Goal: Task Accomplishment & Management: Manage account settings

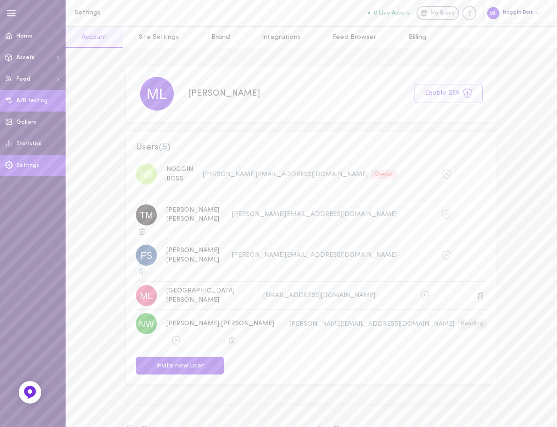
click at [29, 102] on span "A/B testing" at bounding box center [31, 101] width 31 height 6
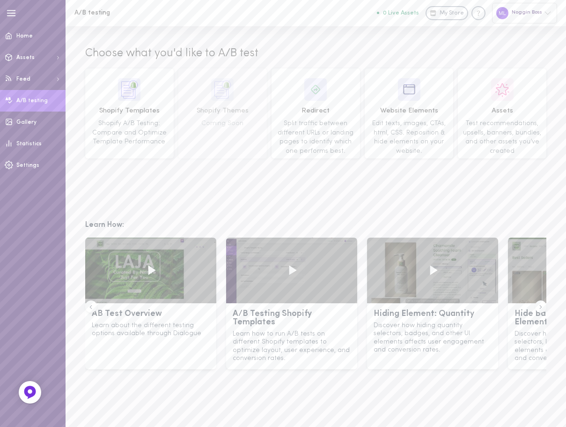
click at [10, 18] on icon "button" at bounding box center [11, 13] width 10 height 10
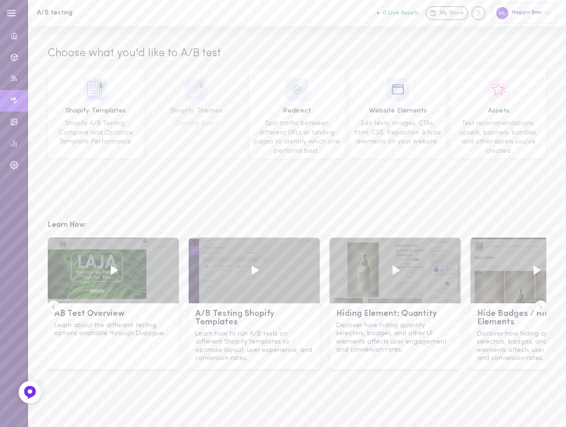
click at [520, 16] on div "Noggin Boss" at bounding box center [524, 13] width 65 height 20
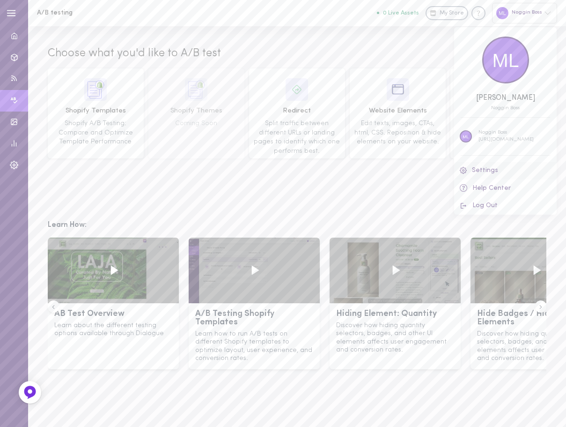
click at [484, 176] on link "Settings" at bounding box center [505, 170] width 103 height 17
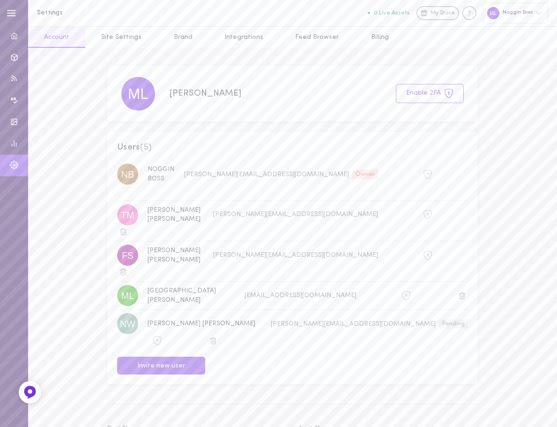
click at [15, 9] on icon "button" at bounding box center [11, 13] width 10 height 10
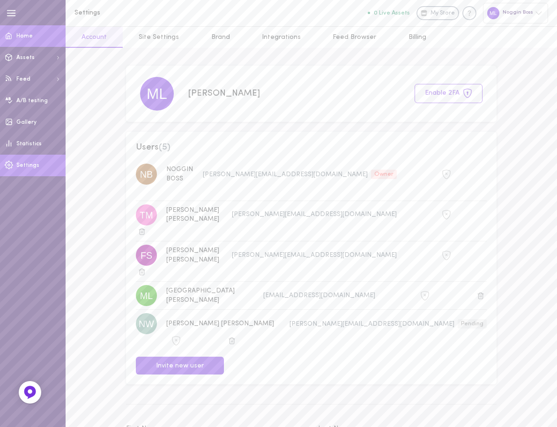
click at [22, 30] on link "Home" at bounding box center [33, 36] width 66 height 22
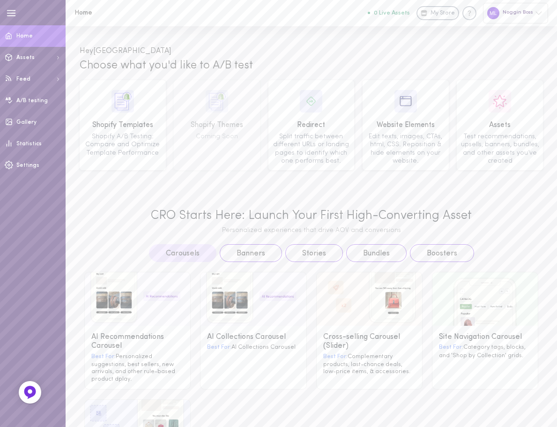
click at [533, 17] on div "Noggin Boss" at bounding box center [515, 13] width 65 height 20
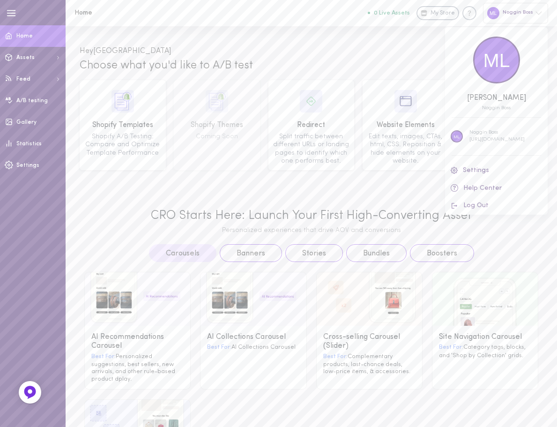
click at [37, 158] on div at bounding box center [278, 213] width 557 height 427
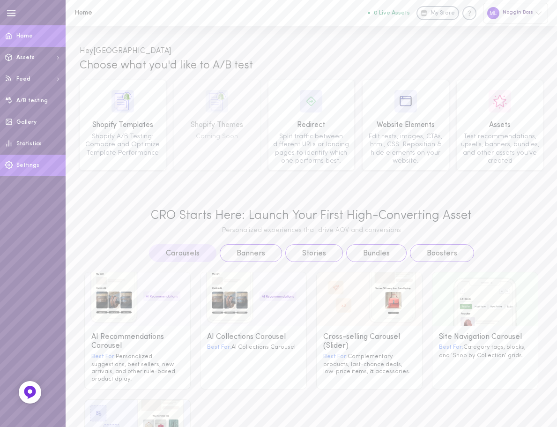
click at [33, 163] on span "Settings" at bounding box center [27, 166] width 23 height 6
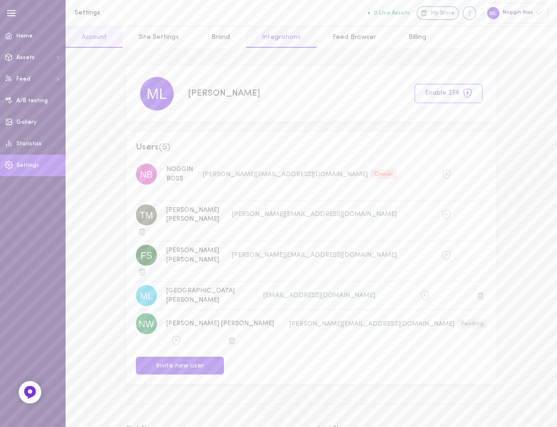
click at [292, 41] on link "Integrations" at bounding box center [281, 37] width 71 height 21
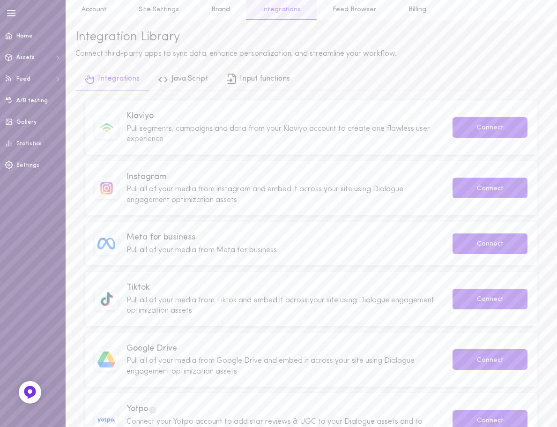
scroll to position [36, 0]
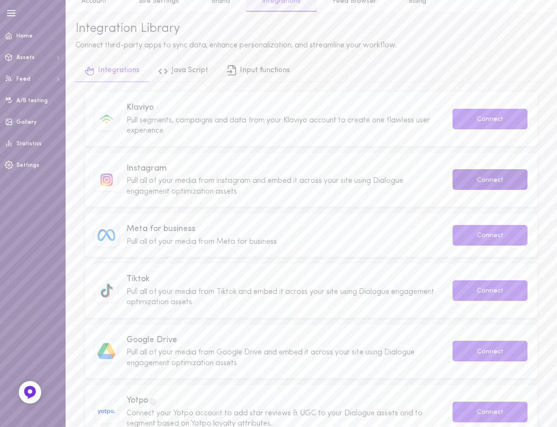
click at [492, 180] on button "Connect" at bounding box center [489, 179] width 75 height 21
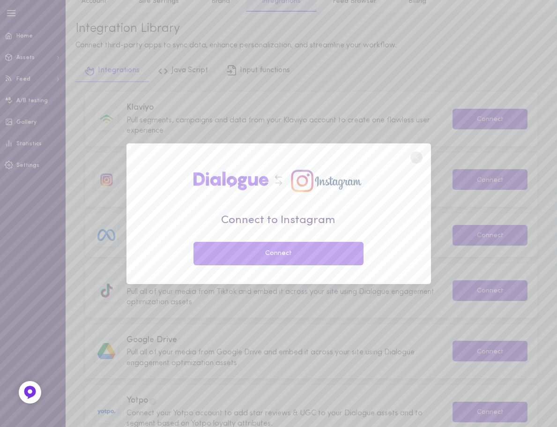
click at [282, 254] on button "Connect" at bounding box center [278, 253] width 170 height 23
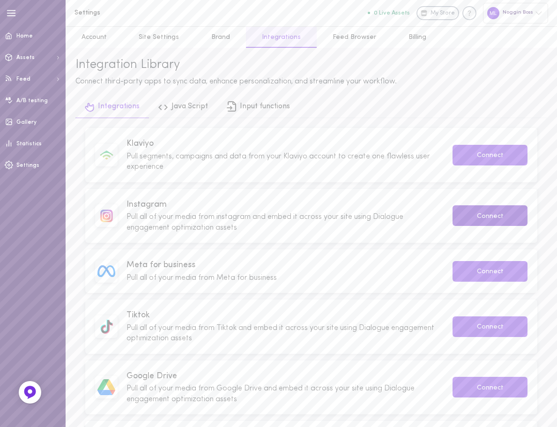
click at [485, 216] on button "Connect" at bounding box center [489, 215] width 75 height 21
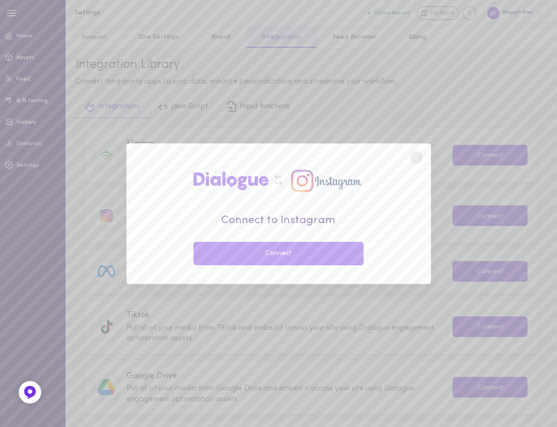
click at [266, 250] on button "Connect" at bounding box center [278, 253] width 170 height 23
